Goal: Task Accomplishment & Management: Manage account settings

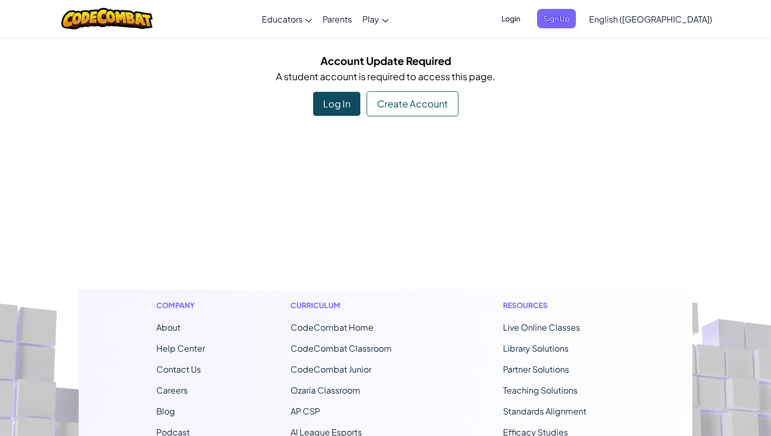
click at [341, 109] on div "Log In" at bounding box center [336, 104] width 47 height 24
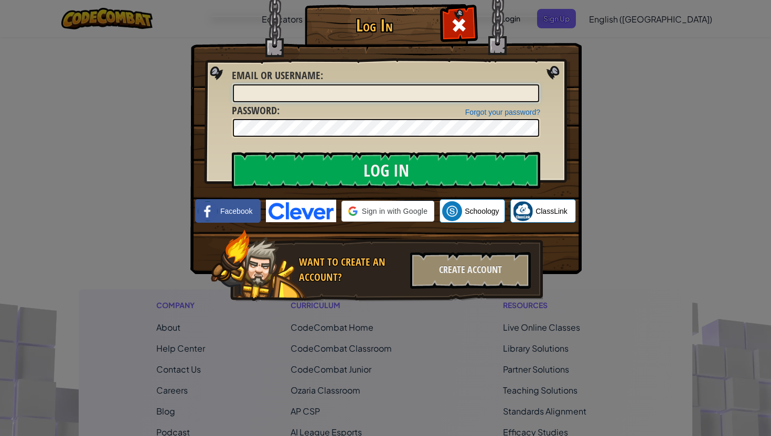
click at [341, 96] on input "Email or Username :" at bounding box center [386, 93] width 306 height 18
type input "RithikaC"
click at [318, 137] on div at bounding box center [386, 128] width 308 height 20
click at [380, 112] on div "Forgot your password? Password :" at bounding box center [386, 120] width 308 height 35
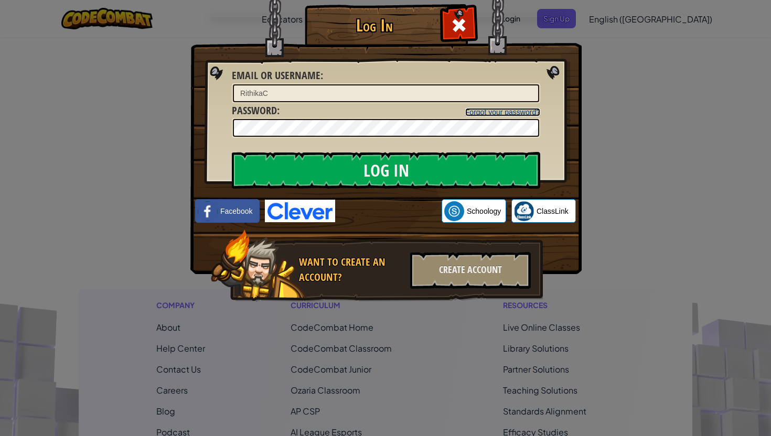
click at [495, 111] on link "Forgot your password?" at bounding box center [502, 112] width 75 height 8
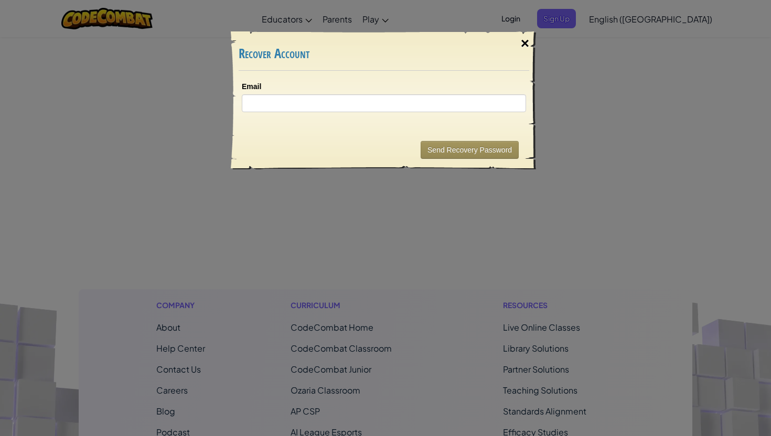
click at [526, 44] on div "×" at bounding box center [525, 43] width 24 height 30
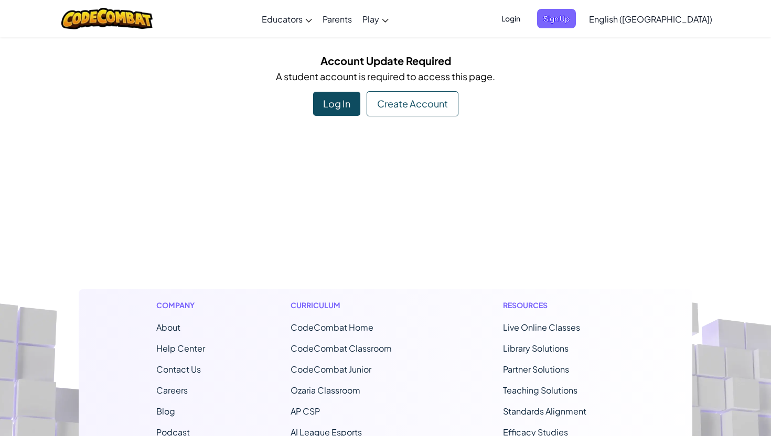
click at [326, 103] on div "Log In" at bounding box center [336, 104] width 47 height 24
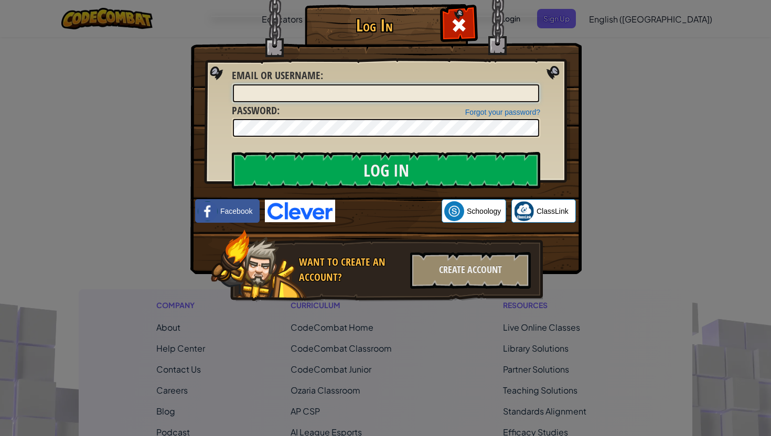
click at [296, 90] on input "Email or Username :" at bounding box center [386, 93] width 306 height 18
type input "RithikaC"
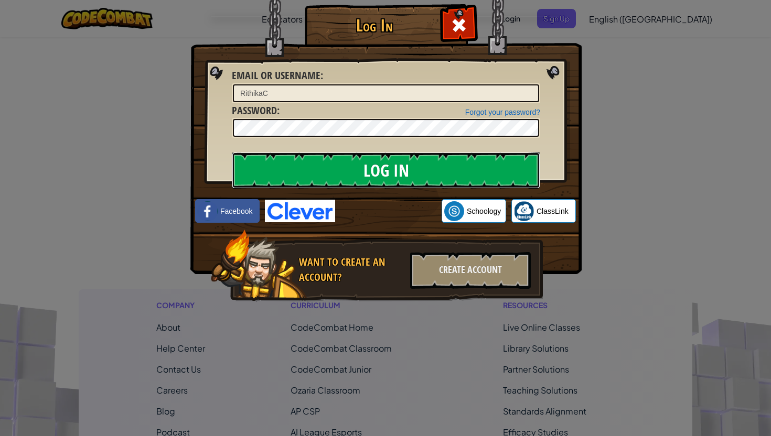
click at [276, 155] on input "Log In" at bounding box center [386, 170] width 308 height 37
